Goal: Information Seeking & Learning: Find specific fact

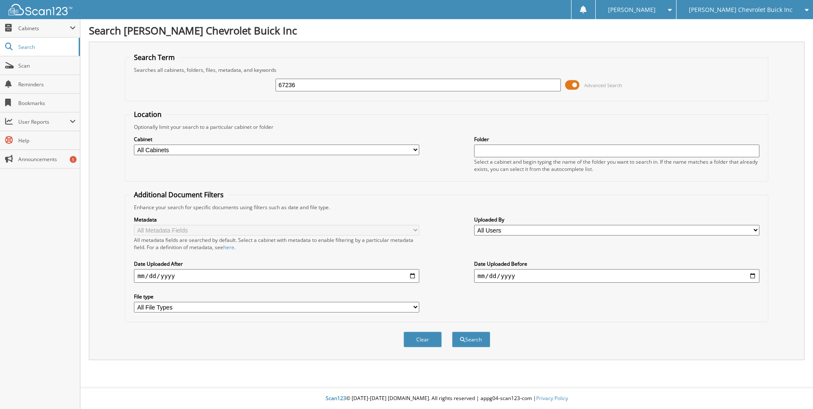
type input "67236"
click at [452, 332] on button "Search" at bounding box center [471, 340] width 38 height 16
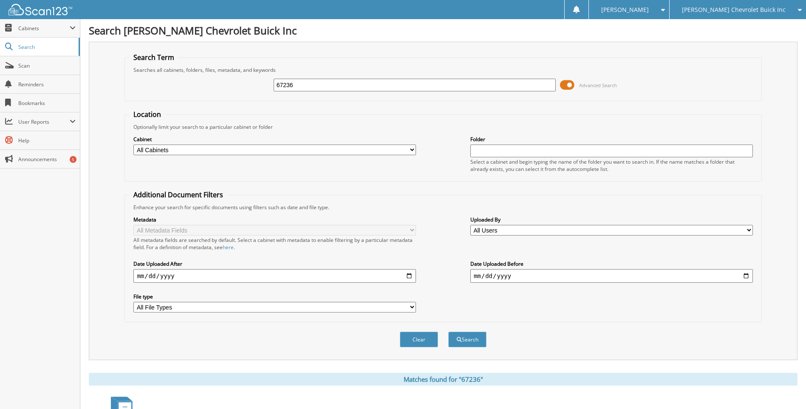
scroll to position [121, 0]
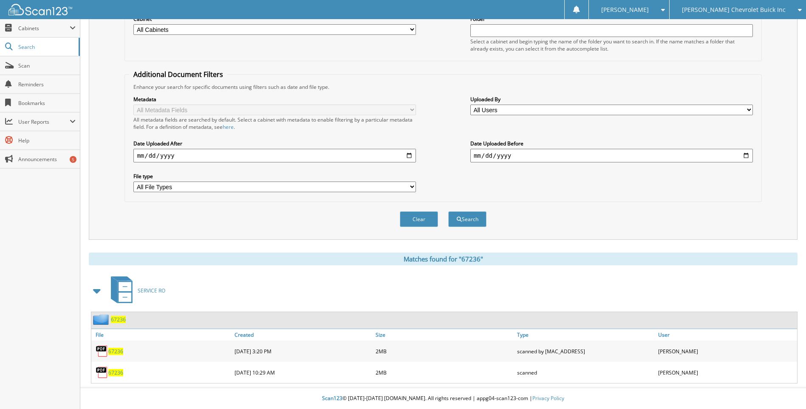
click at [114, 372] on span "67236" at bounding box center [115, 372] width 15 height 7
